Goal: Find specific page/section: Find specific page/section

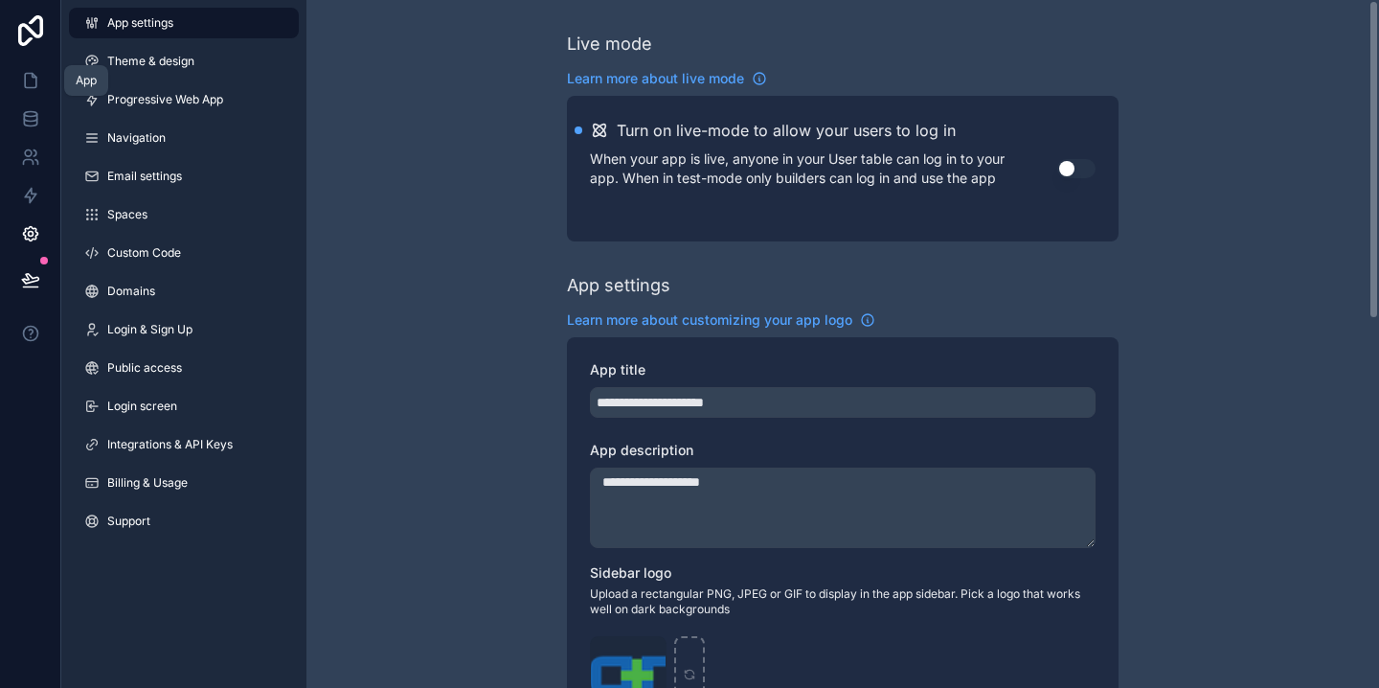
click at [37, 80] on icon at bounding box center [30, 80] width 19 height 19
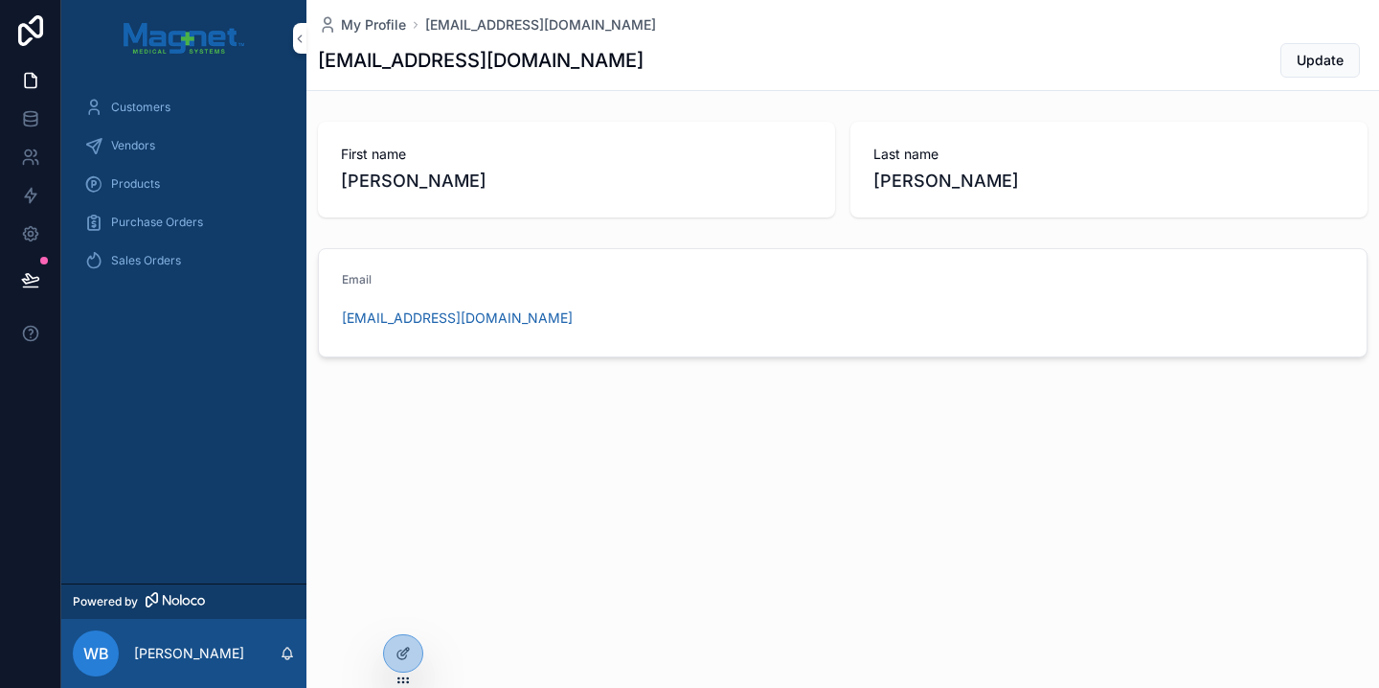
click at [224, 183] on div "Products" at bounding box center [183, 184] width 199 height 31
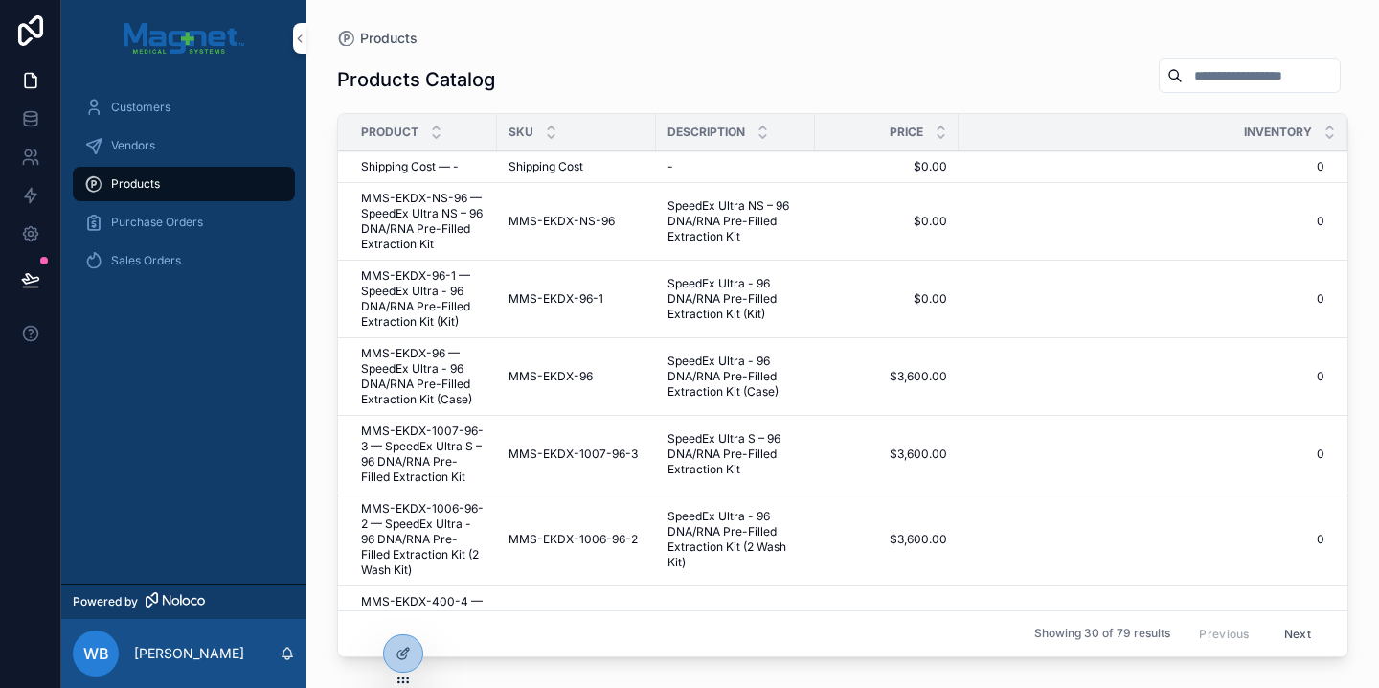
click at [173, 246] on div "Sales Orders" at bounding box center [183, 260] width 199 height 31
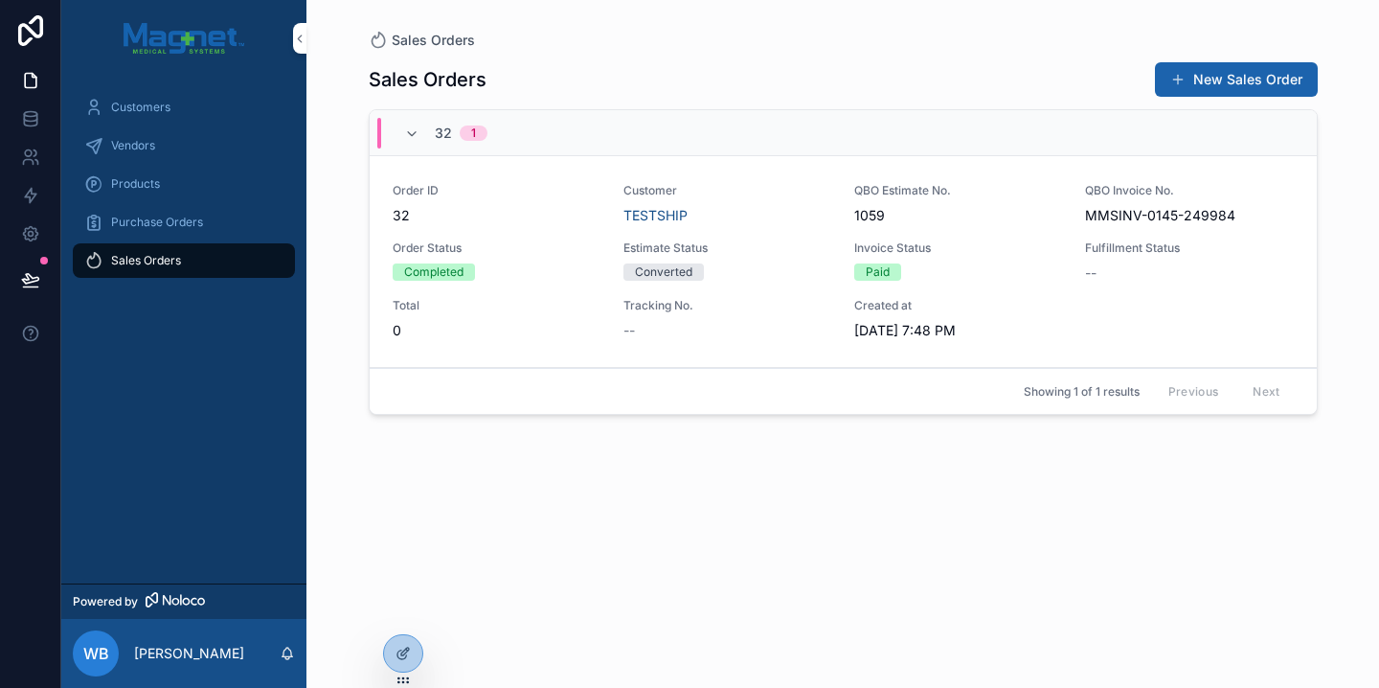
click at [192, 188] on div "Products" at bounding box center [183, 184] width 199 height 31
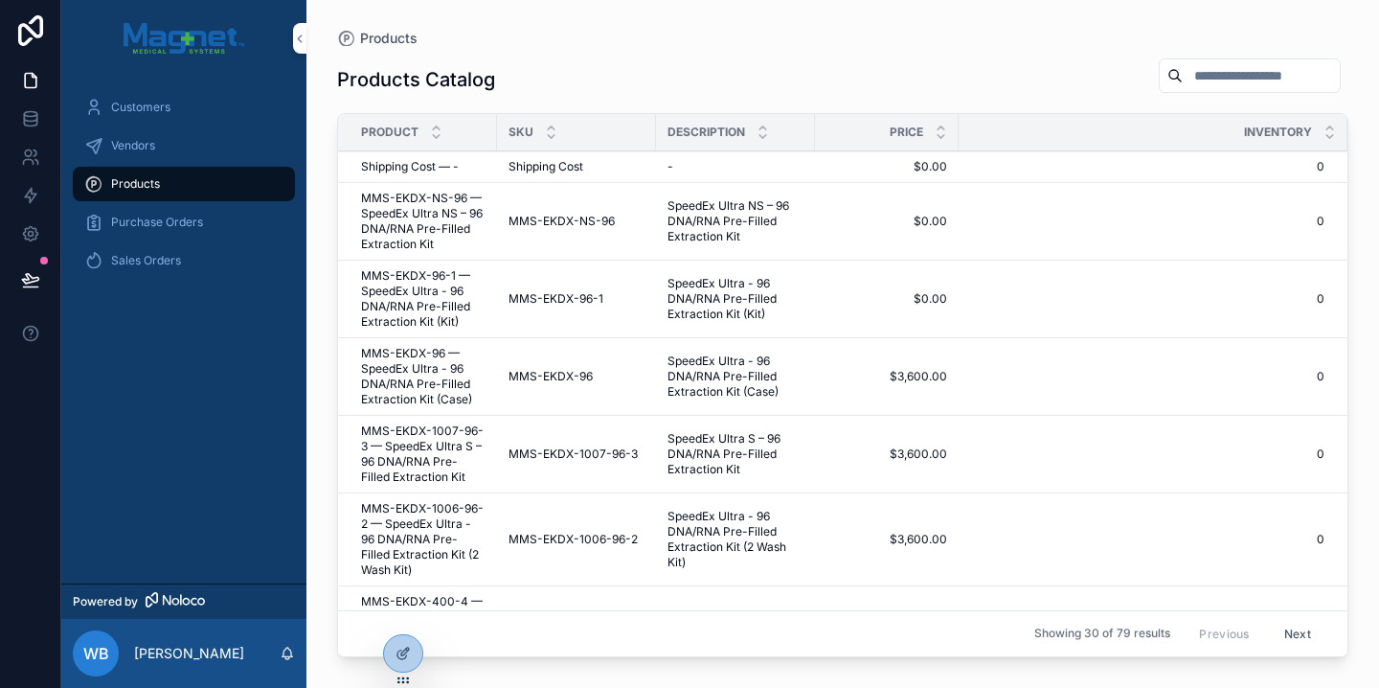
click at [1202, 89] on div "scrollable content" at bounding box center [1250, 75] width 182 height 34
click at [1208, 81] on input "scrollable content" at bounding box center [1261, 75] width 157 height 27
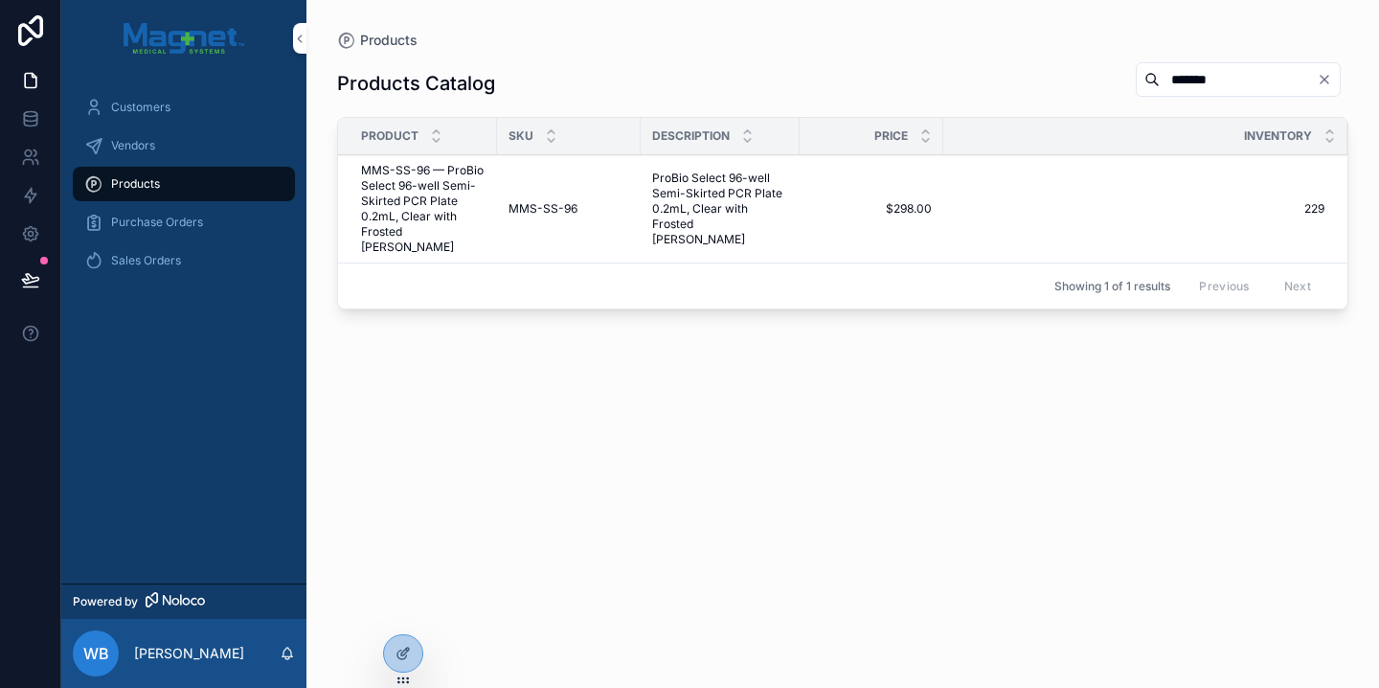
type input "*******"
click at [208, 285] on div "Customers Vendors Products Purchase Orders Sales Orders" at bounding box center [183, 190] width 245 height 226
click at [230, 266] on div "Sales Orders" at bounding box center [183, 260] width 199 height 31
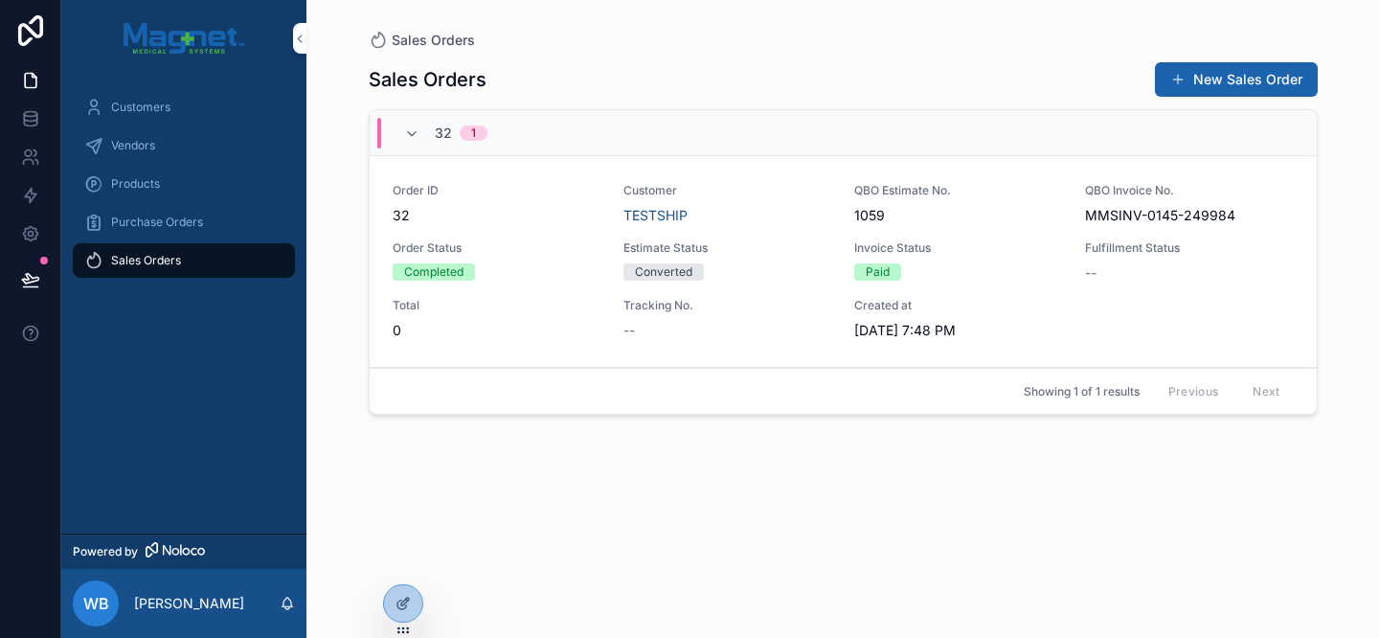
click at [188, 107] on div "Customers" at bounding box center [183, 107] width 199 height 31
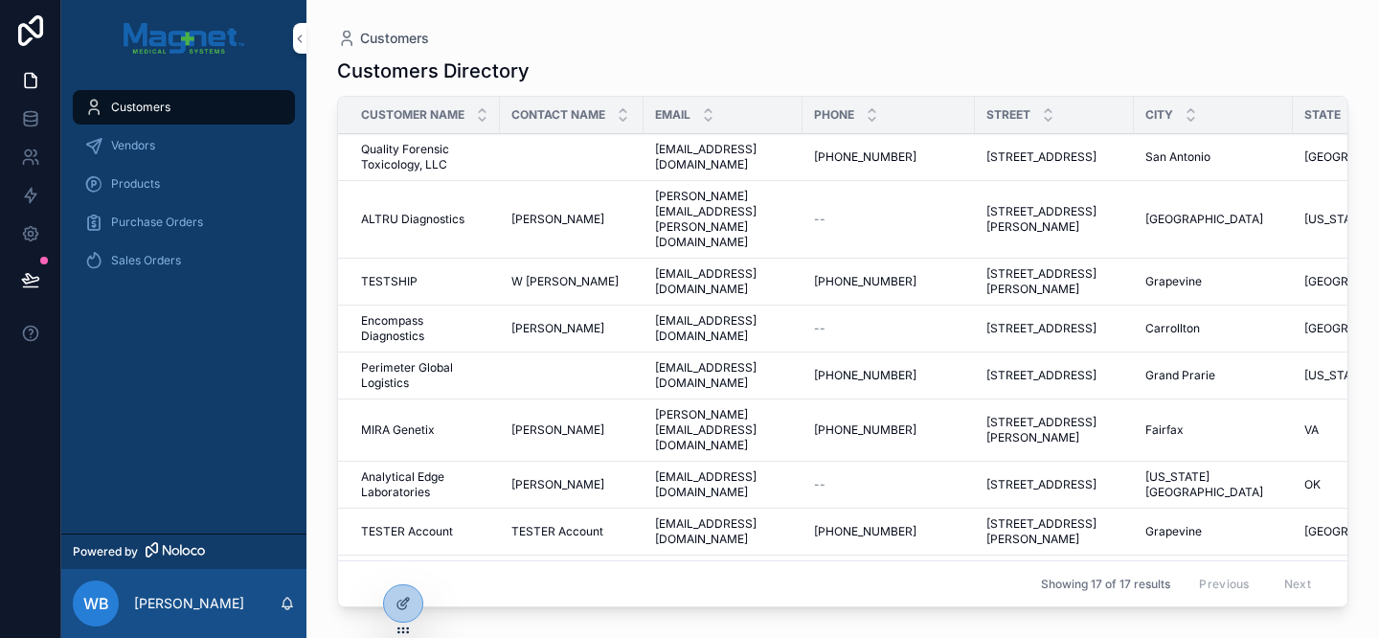
click at [178, 139] on div "Vendors" at bounding box center [183, 145] width 199 height 31
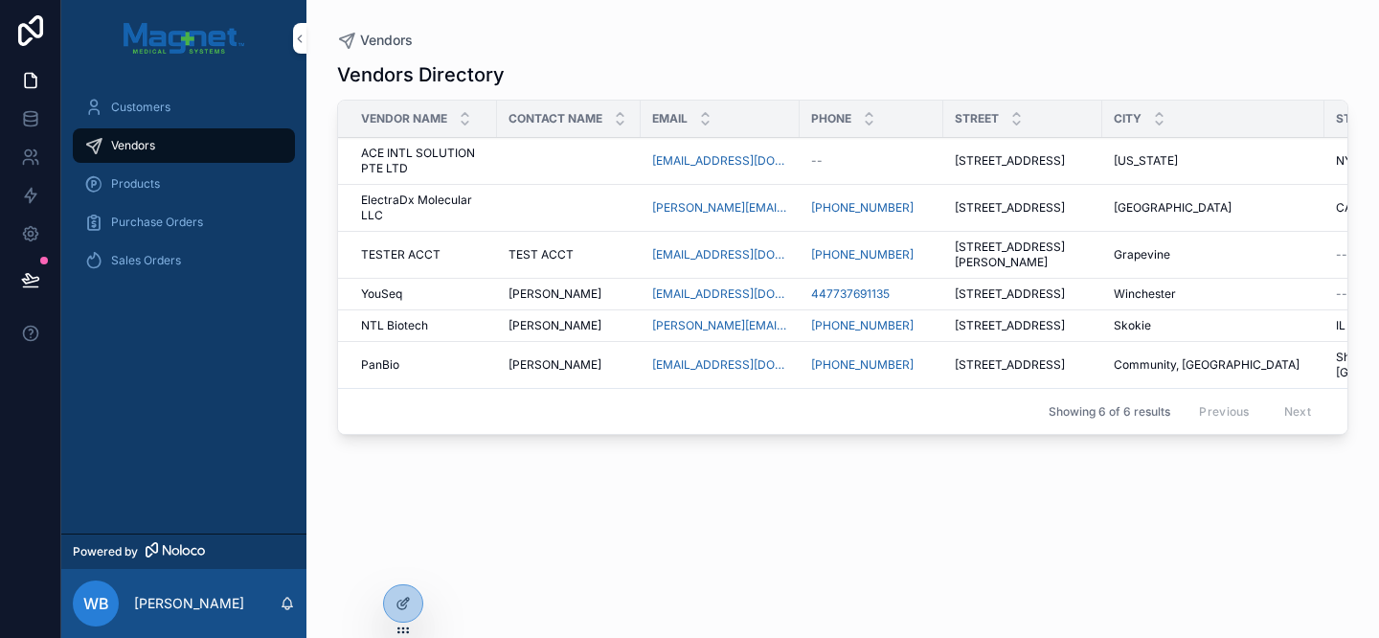
click at [230, 177] on div "Products" at bounding box center [183, 184] width 199 height 31
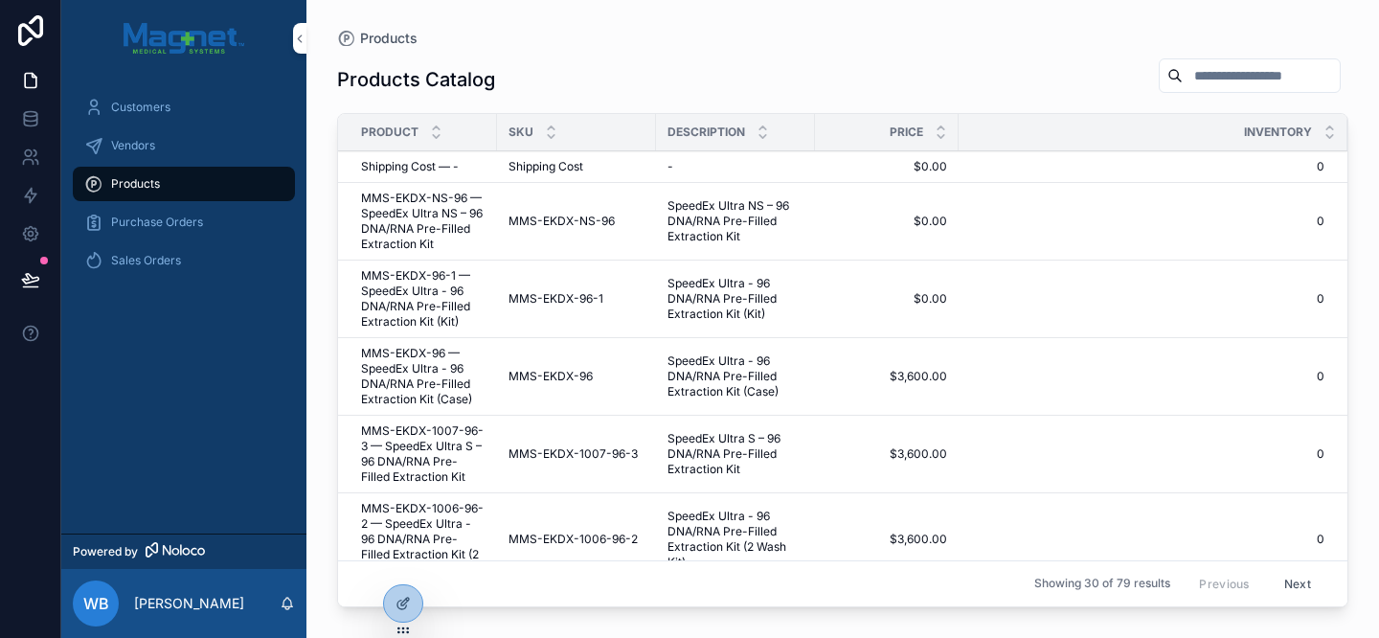
click at [232, 213] on div "Purchase Orders" at bounding box center [183, 222] width 199 height 31
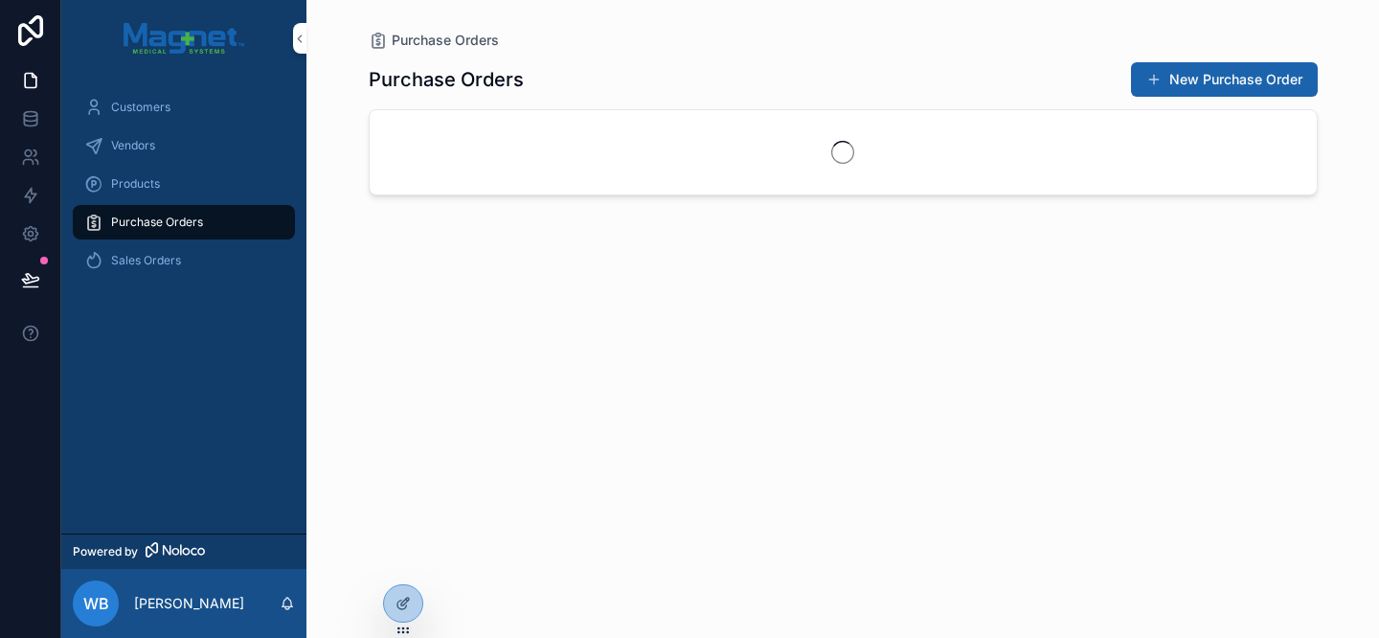
click at [230, 268] on div "Sales Orders" at bounding box center [183, 260] width 199 height 31
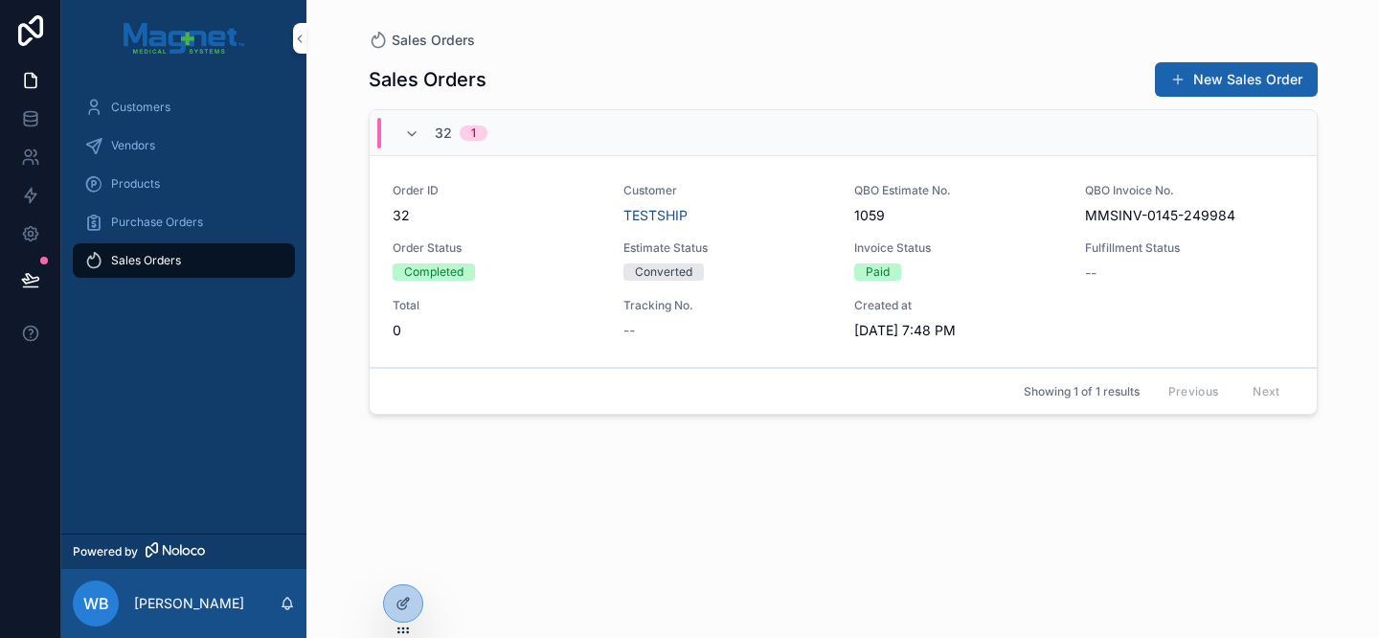
click at [234, 192] on div "Products" at bounding box center [183, 184] width 199 height 31
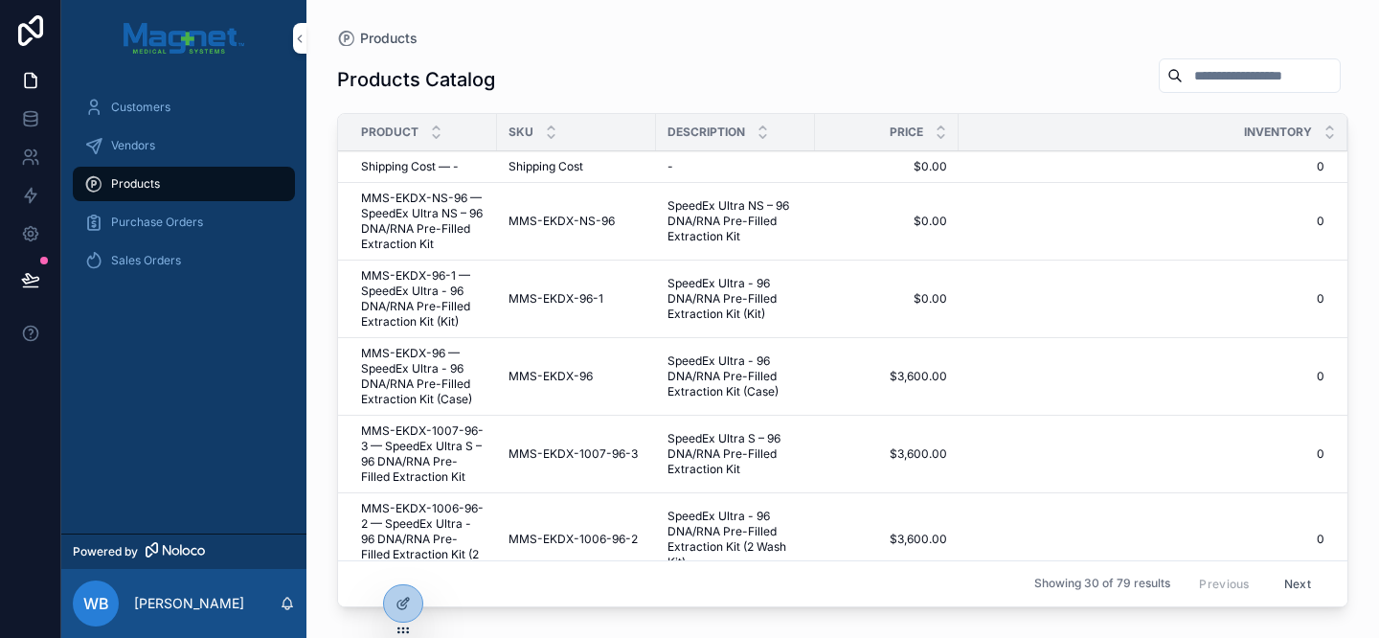
click at [1217, 79] on input "scrollable content" at bounding box center [1261, 75] width 157 height 27
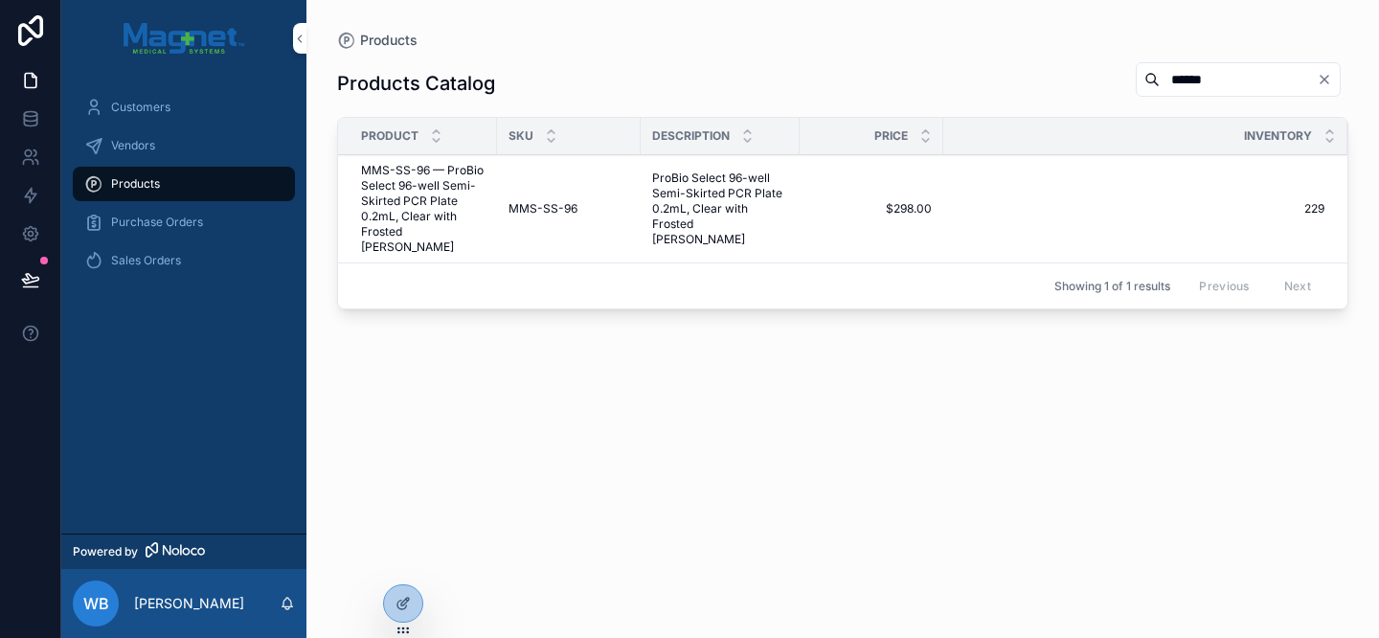
type input "******"
click at [188, 281] on div "Customers Vendors Products Purchase Orders Sales Orders" at bounding box center [183, 190] width 245 height 226
click at [196, 275] on div "Sales Orders" at bounding box center [183, 260] width 199 height 31
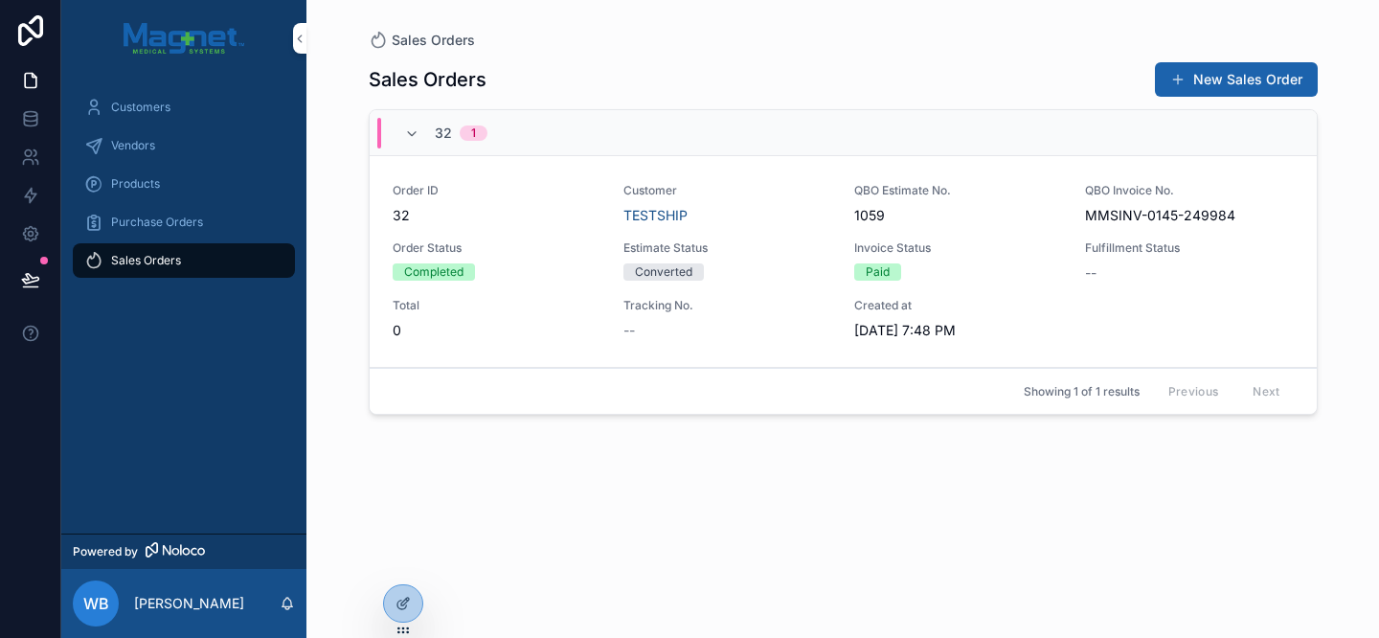
click at [812, 218] on div "TESTSHIP" at bounding box center [727, 215] width 208 height 19
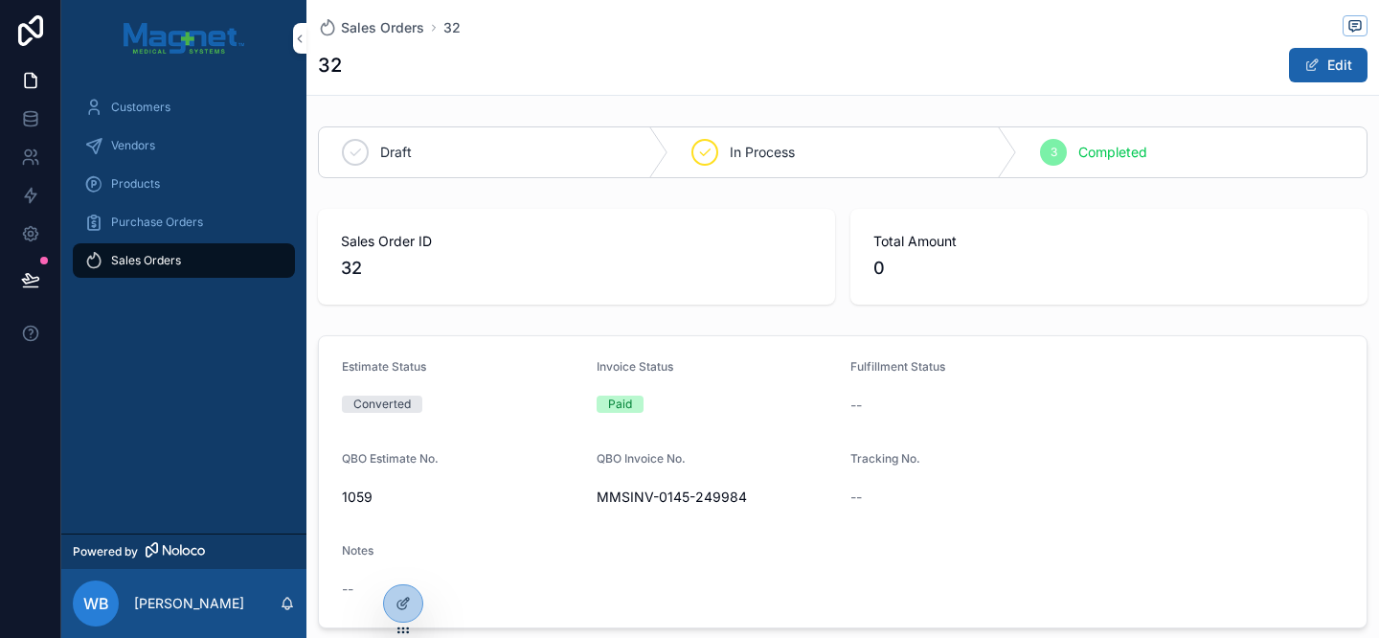
click at [177, 265] on span "Sales Orders" at bounding box center [146, 260] width 70 height 15
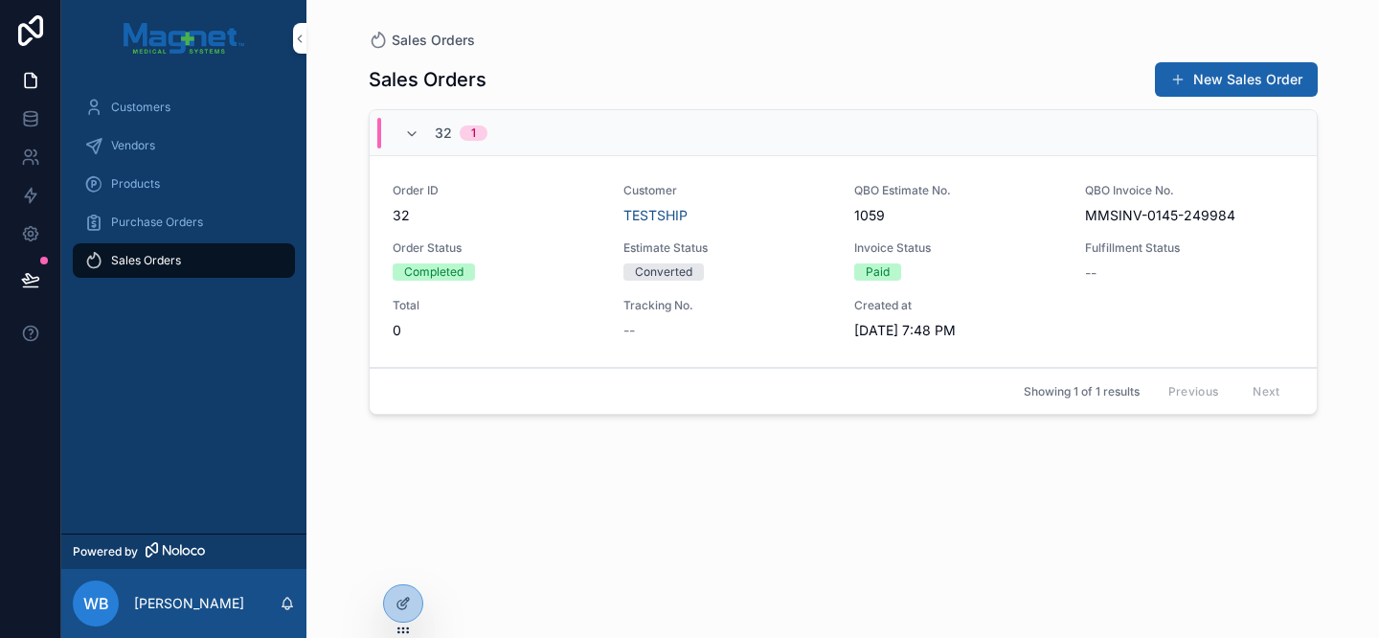
click at [958, 270] on div "Paid" at bounding box center [958, 271] width 208 height 17
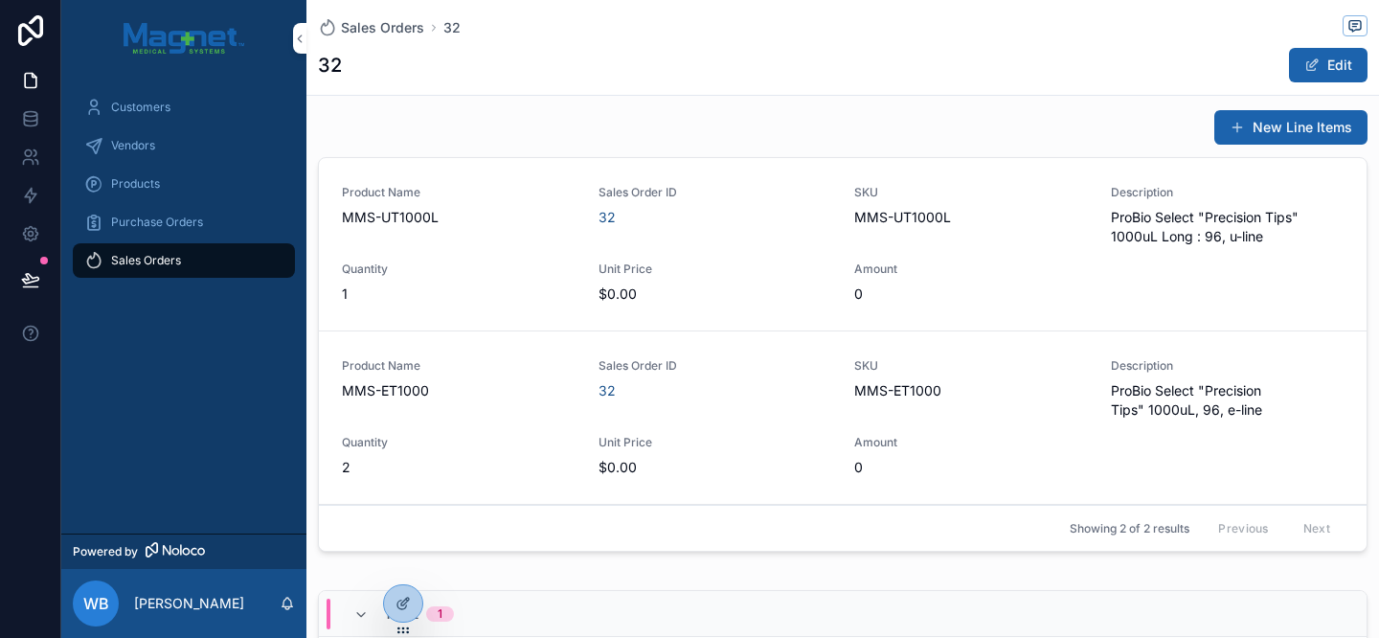
scroll to position [857, 0]
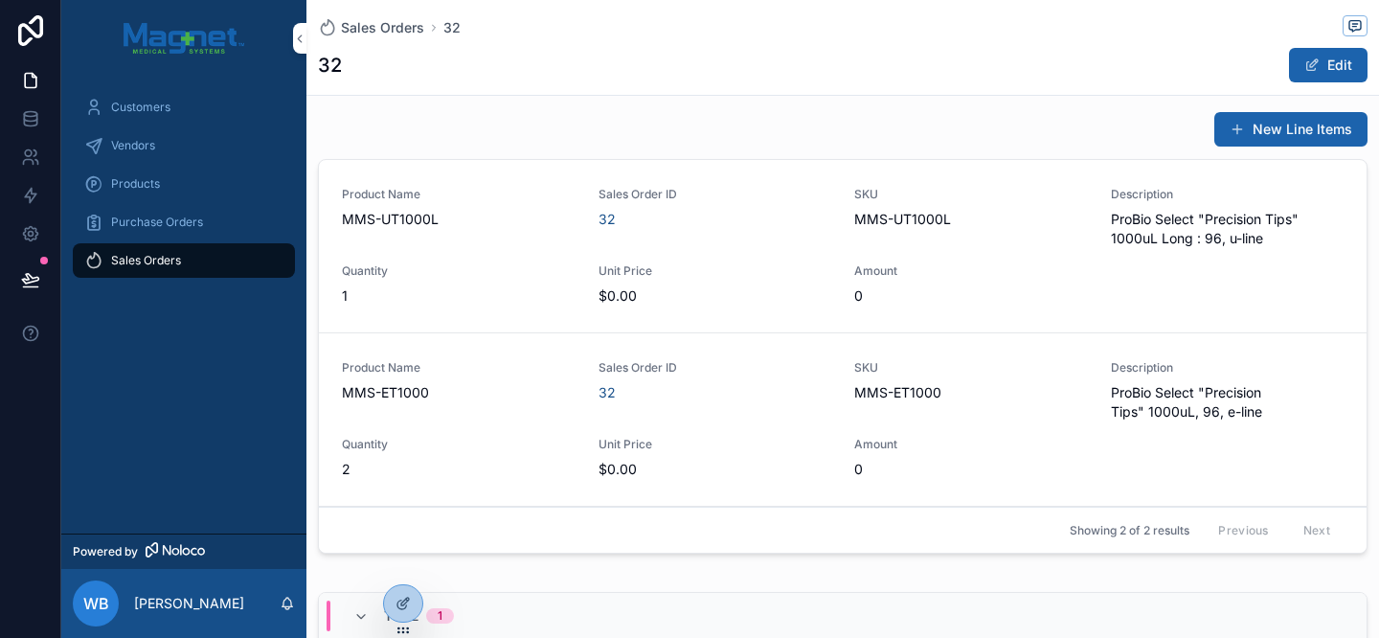
click at [201, 241] on div "Sales Orders" at bounding box center [183, 260] width 245 height 38
click at [201, 247] on div "Sales Orders" at bounding box center [183, 260] width 199 height 31
